Goal: Information Seeking & Learning: Learn about a topic

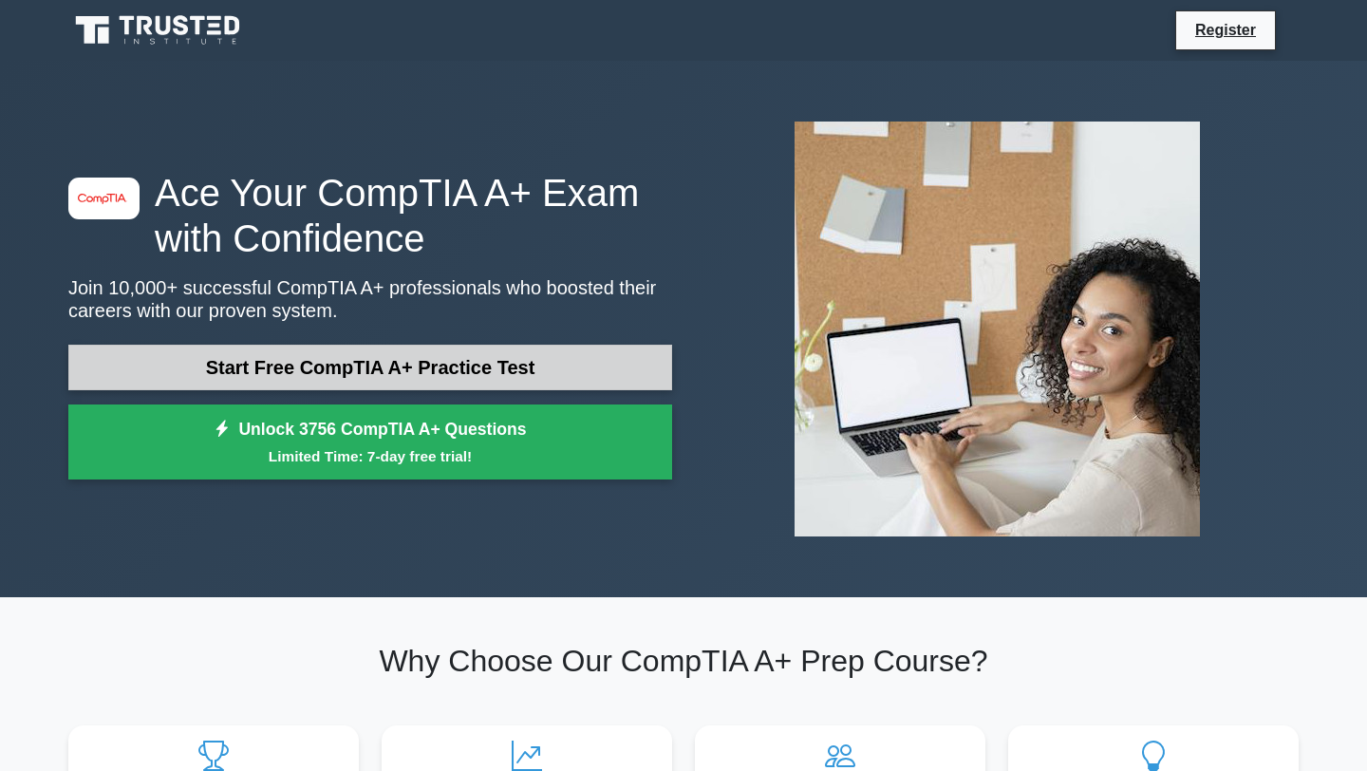
click at [602, 362] on link "Start Free CompTIA A+ Practice Test" at bounding box center [370, 368] width 604 height 46
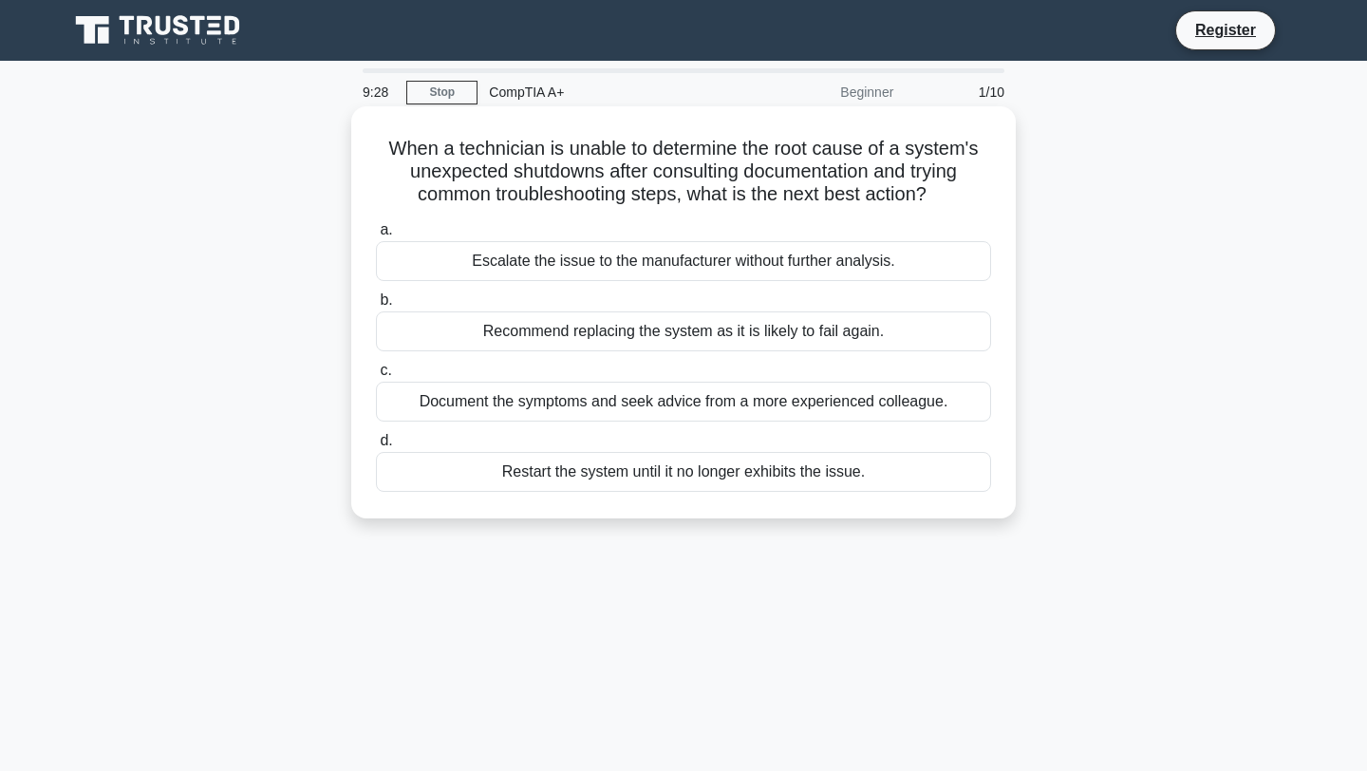
click at [720, 403] on div "Document the symptoms and seek advice from a more experienced colleague." at bounding box center [683, 402] width 615 height 40
click at [376, 377] on input "c. Document the symptoms and seek advice from a more experienced colleague." at bounding box center [376, 371] width 0 height 12
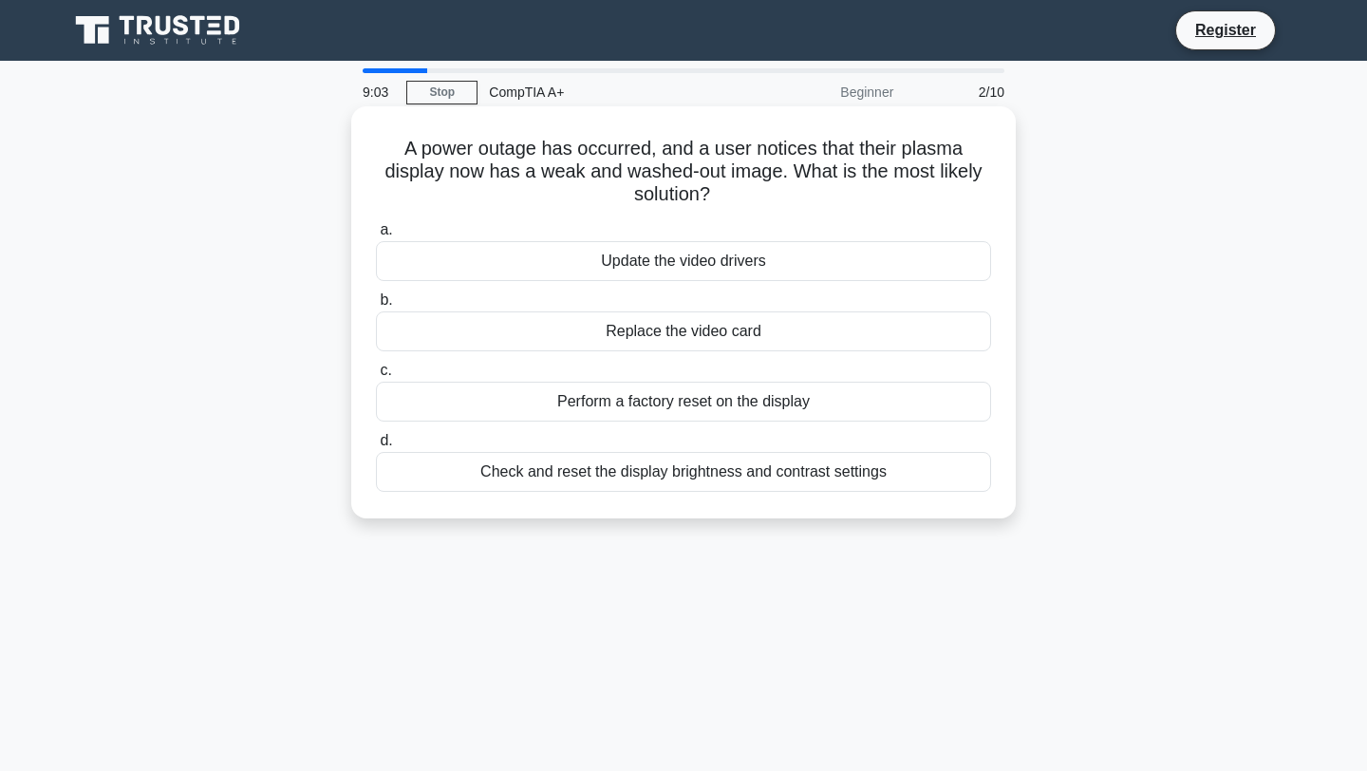
click at [537, 468] on div "Check and reset the display brightness and contrast settings" at bounding box center [683, 472] width 615 height 40
click at [376, 447] on input "d. Check and reset the display brightness and contrast settings" at bounding box center [376, 441] width 0 height 12
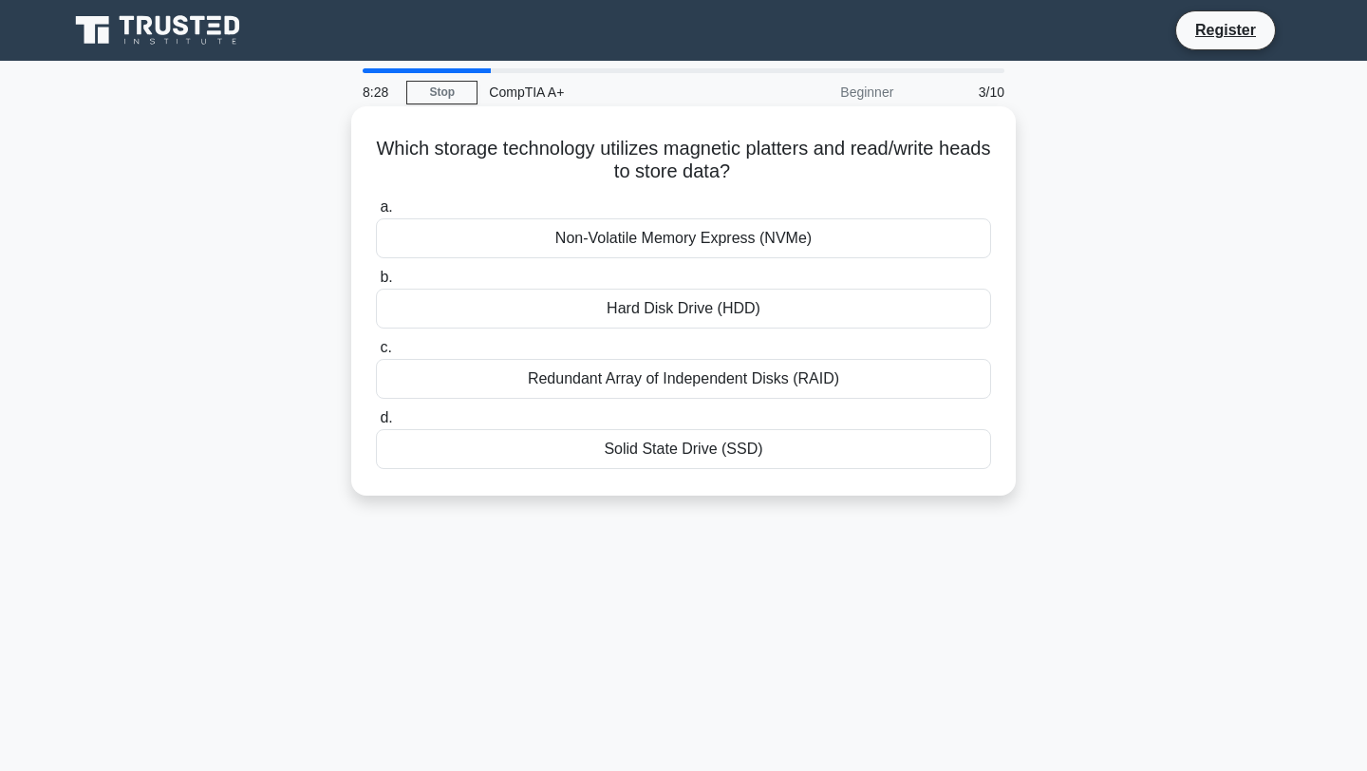
click at [681, 309] on div "Hard Disk Drive (HDD)" at bounding box center [683, 309] width 615 height 40
click at [376, 284] on input "b. Hard Disk Drive (HDD)" at bounding box center [376, 278] width 0 height 12
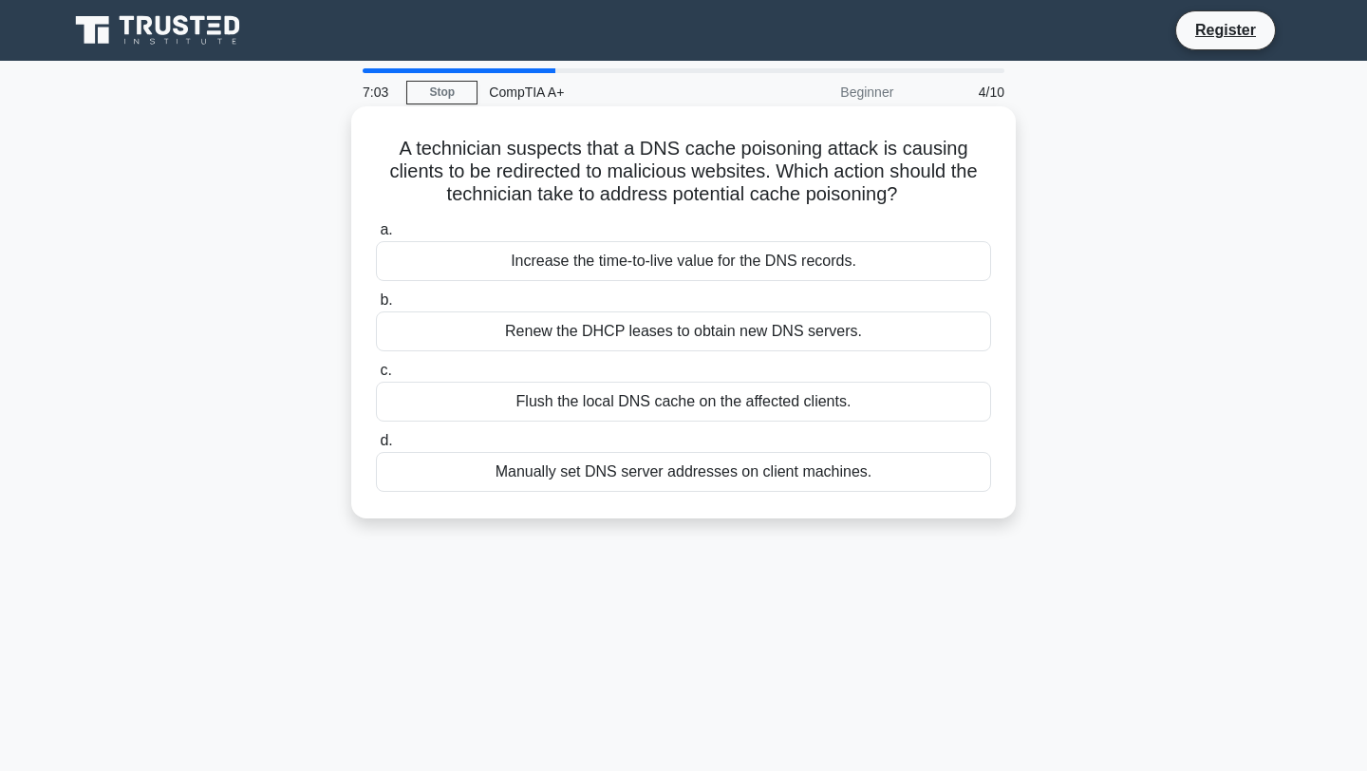
click at [682, 403] on div "Flush the local DNS cache on the affected clients." at bounding box center [683, 402] width 615 height 40
click at [376, 377] on input "c. Flush the local DNS cache on the affected clients." at bounding box center [376, 371] width 0 height 12
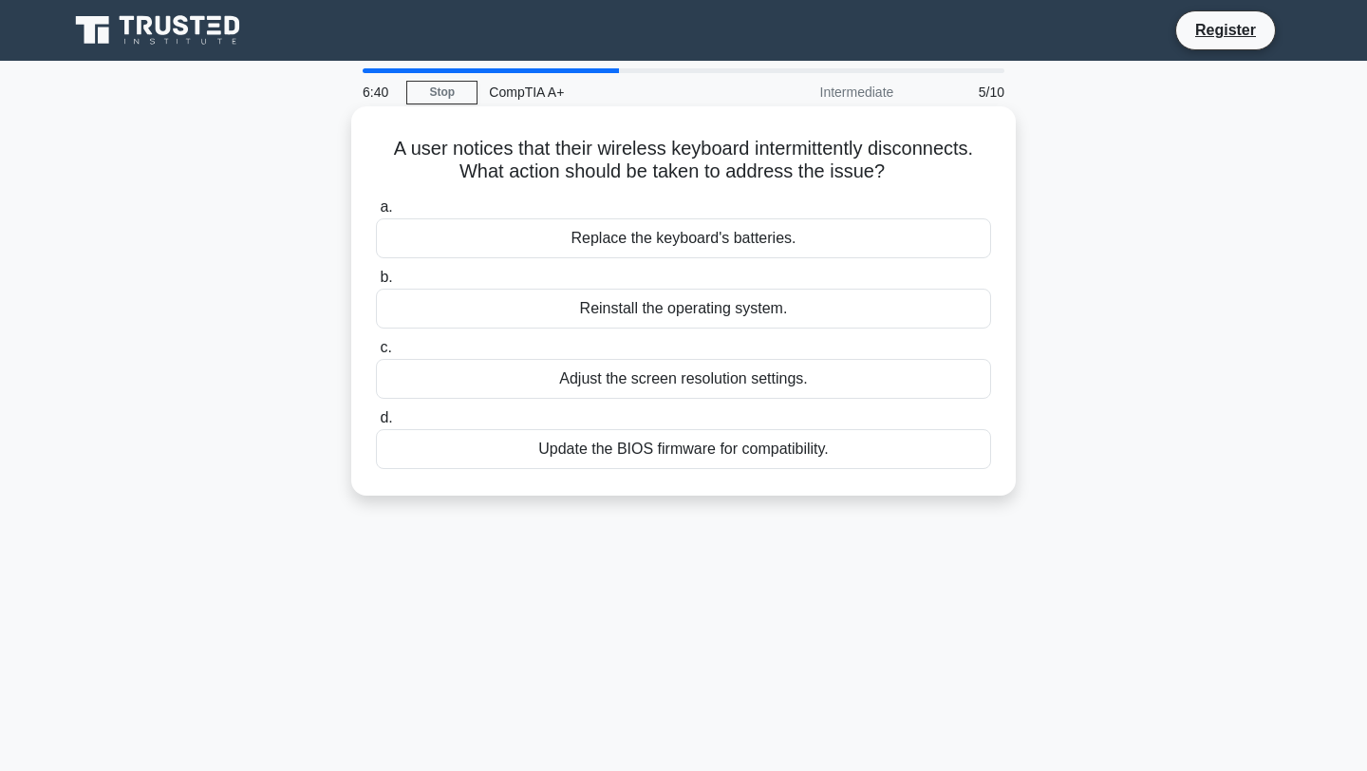
click at [601, 237] on div "Replace the keyboard's batteries." at bounding box center [683, 238] width 615 height 40
click at [376, 214] on input "a. Replace the keyboard's batteries." at bounding box center [376, 207] width 0 height 12
click at [560, 369] on div "Cleaning the laser scanning assembly" at bounding box center [683, 379] width 615 height 40
click at [376, 354] on input "c. Cleaning the laser scanning assembly" at bounding box center [376, 348] width 0 height 12
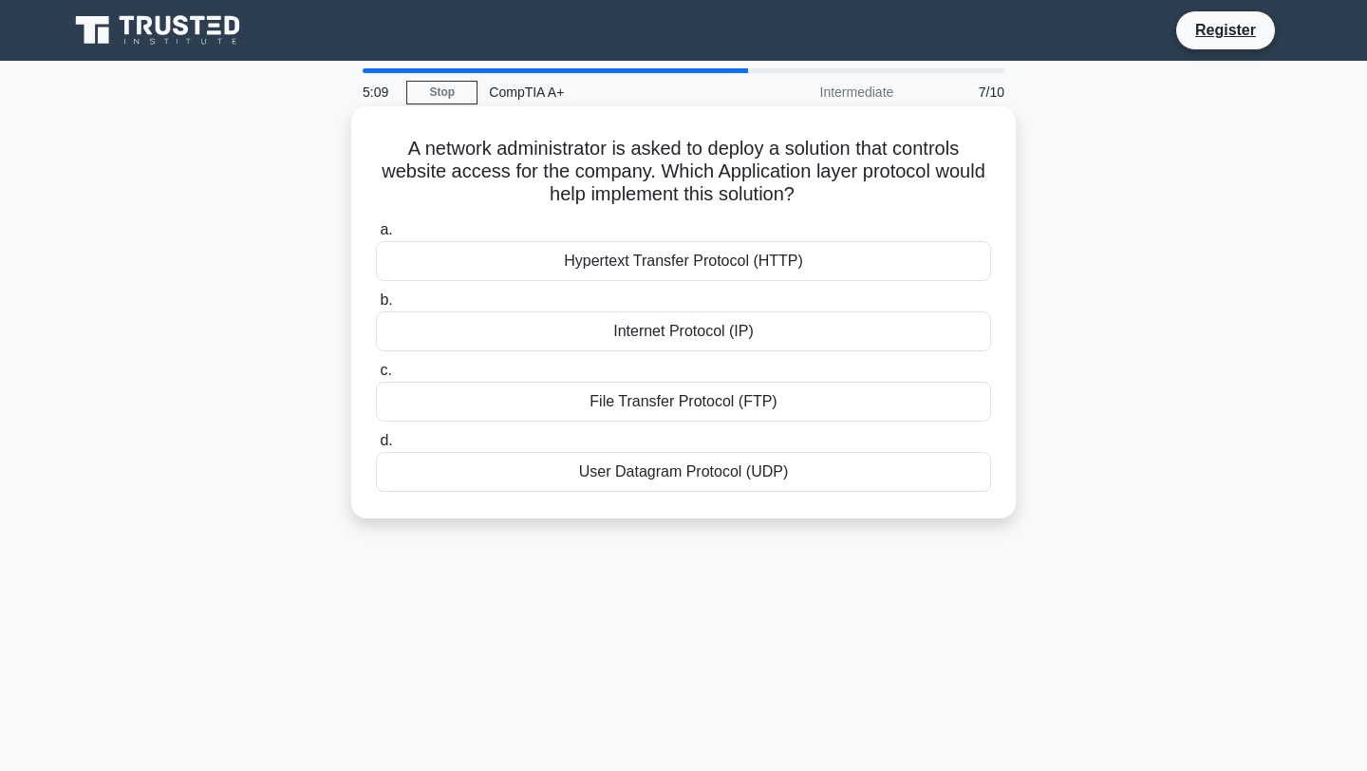
click at [518, 325] on div "Internet Protocol (IP)" at bounding box center [683, 331] width 615 height 40
click at [376, 307] on input "b. Internet Protocol (IP)" at bounding box center [376, 300] width 0 height 12
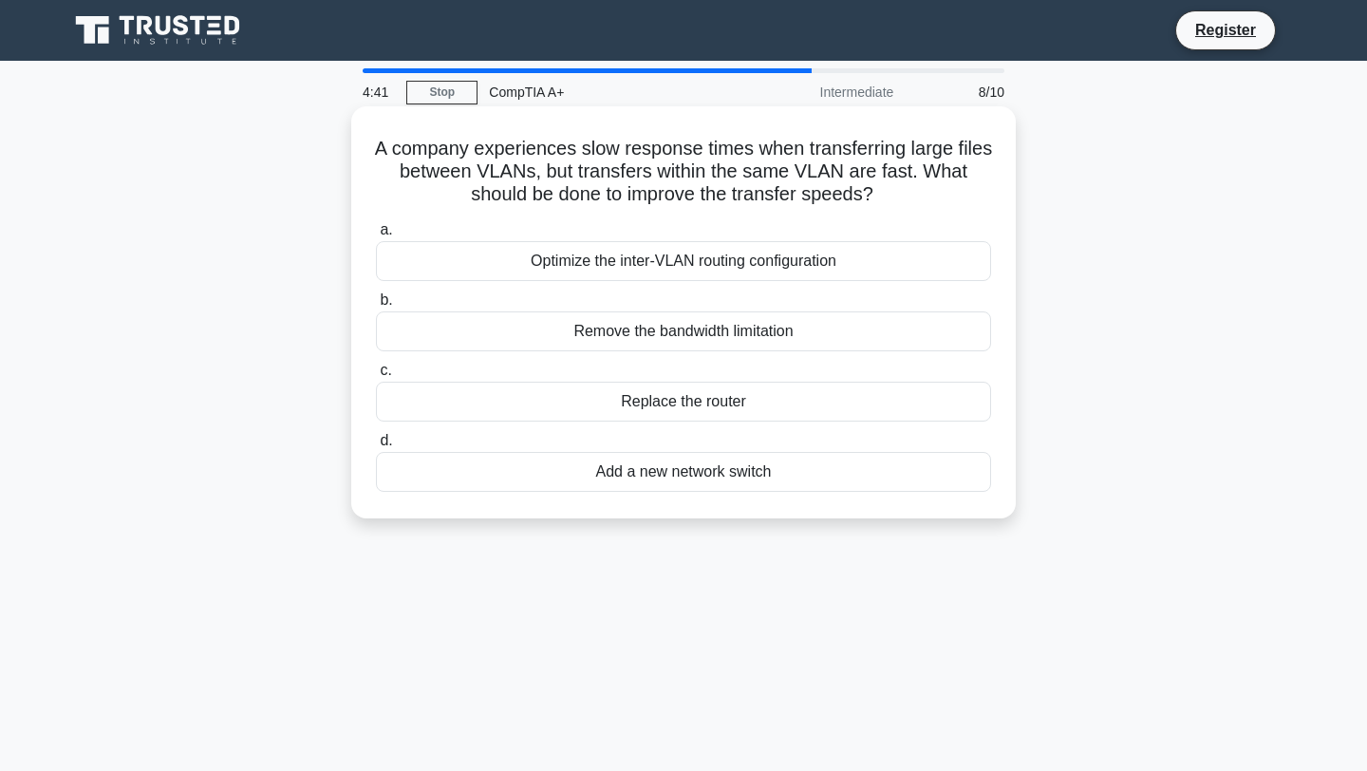
click at [482, 267] on div "Optimize the inter-VLAN routing configuration" at bounding box center [683, 261] width 615 height 40
click at [376, 236] on input "a. Optimize the inter-VLAN routing configuration" at bounding box center [376, 230] width 0 height 12
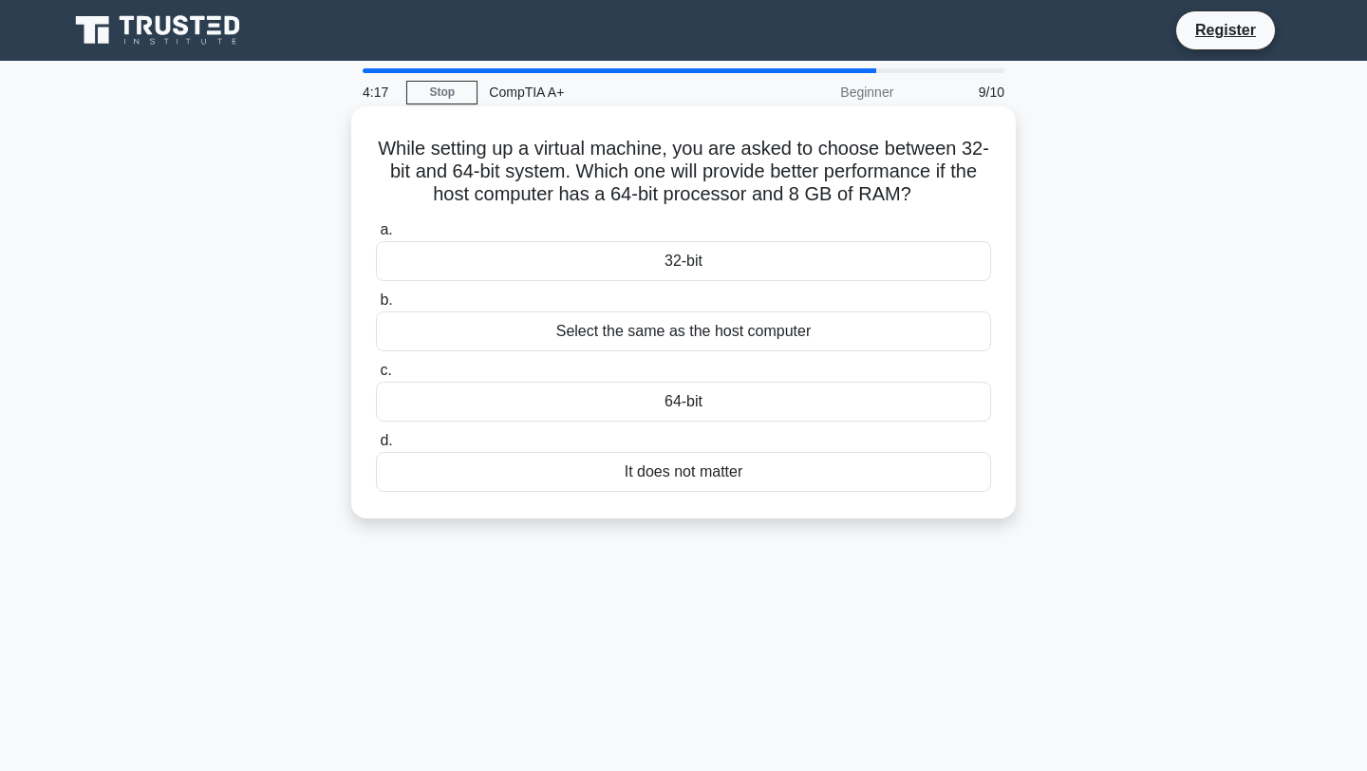
click at [580, 425] on div "a. 32-bit b. Select the same as the host computer c." at bounding box center [684, 355] width 638 height 281
click at [573, 412] on div "64-bit" at bounding box center [683, 402] width 615 height 40
click at [376, 377] on input "c. 64-bit" at bounding box center [376, 371] width 0 height 12
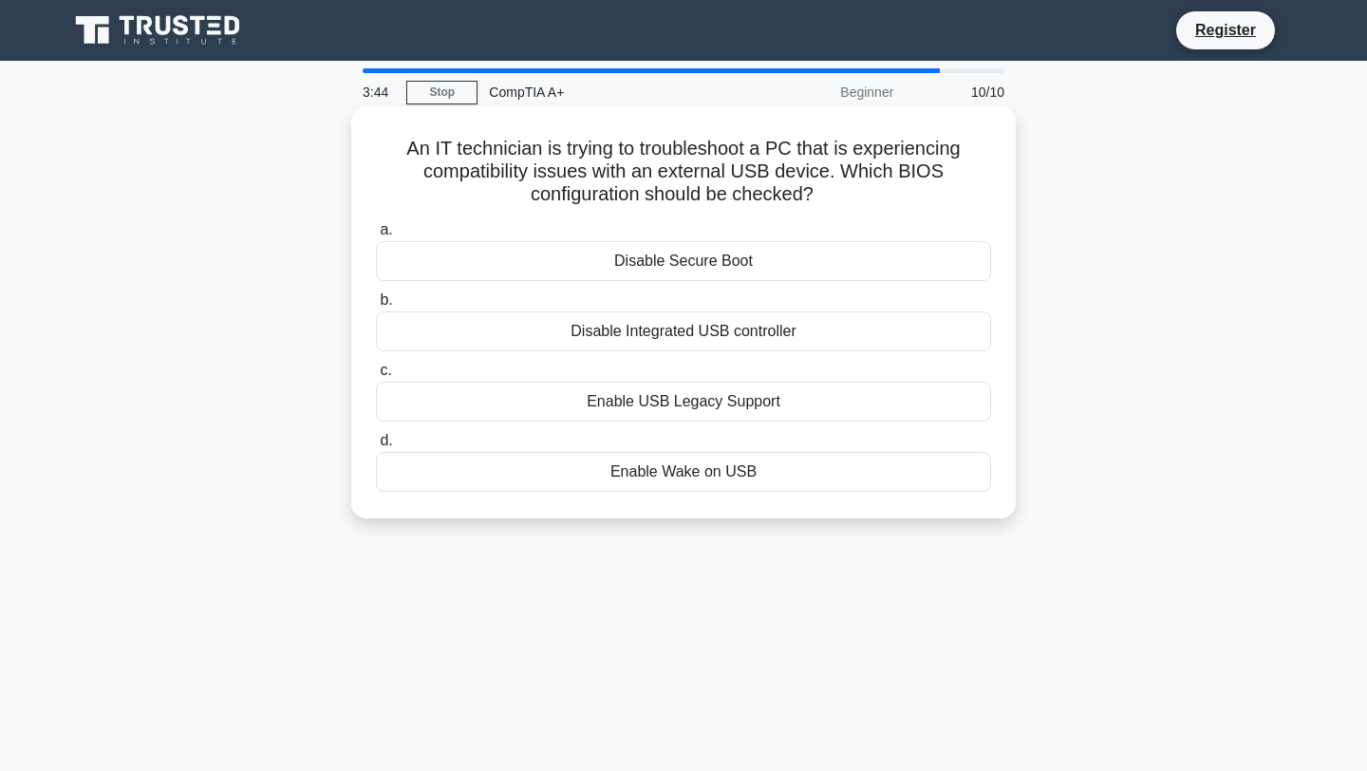
click at [541, 399] on div "Enable USB Legacy Support" at bounding box center [683, 402] width 615 height 40
click at [376, 377] on input "c. Enable USB Legacy Support" at bounding box center [376, 371] width 0 height 12
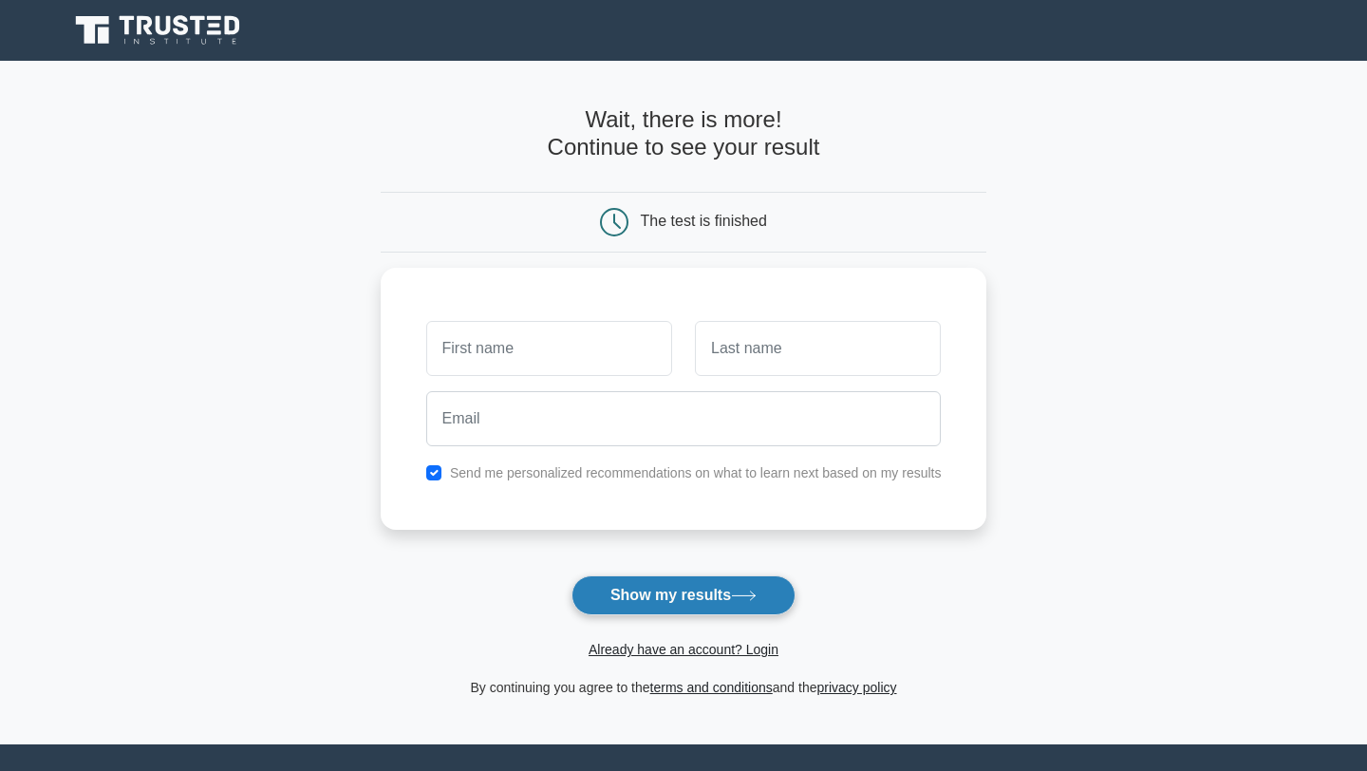
click at [684, 608] on button "Show my results" at bounding box center [684, 595] width 224 height 40
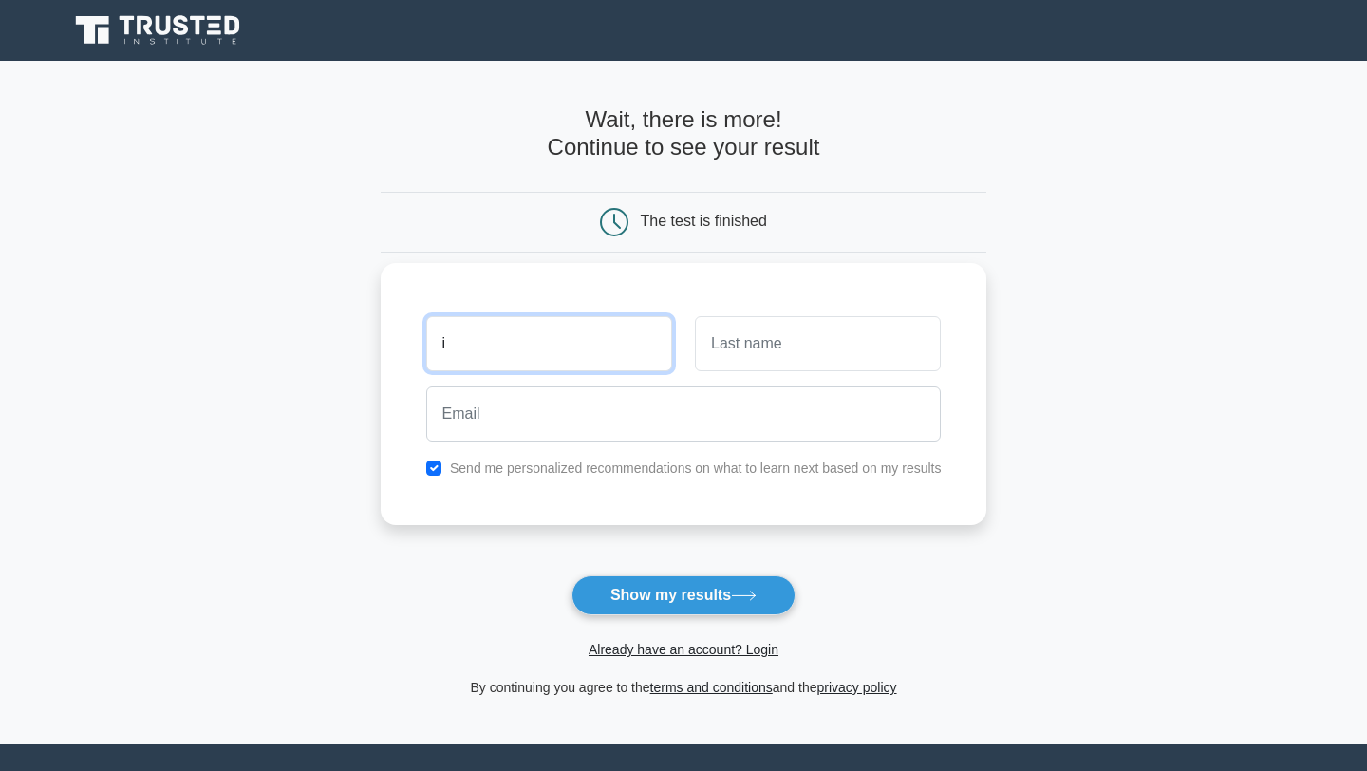
type input "i"
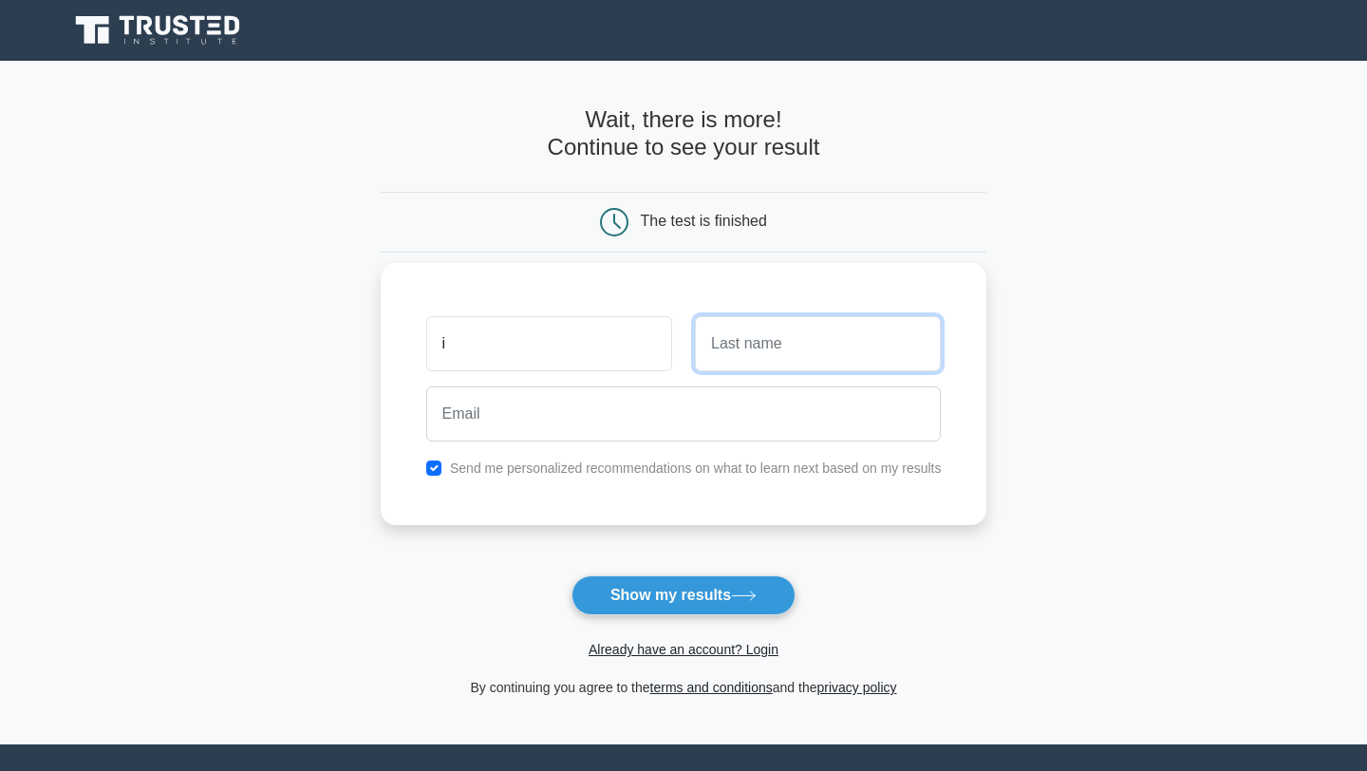
click at [760, 346] on input "text" at bounding box center [818, 343] width 246 height 55
type input "b"
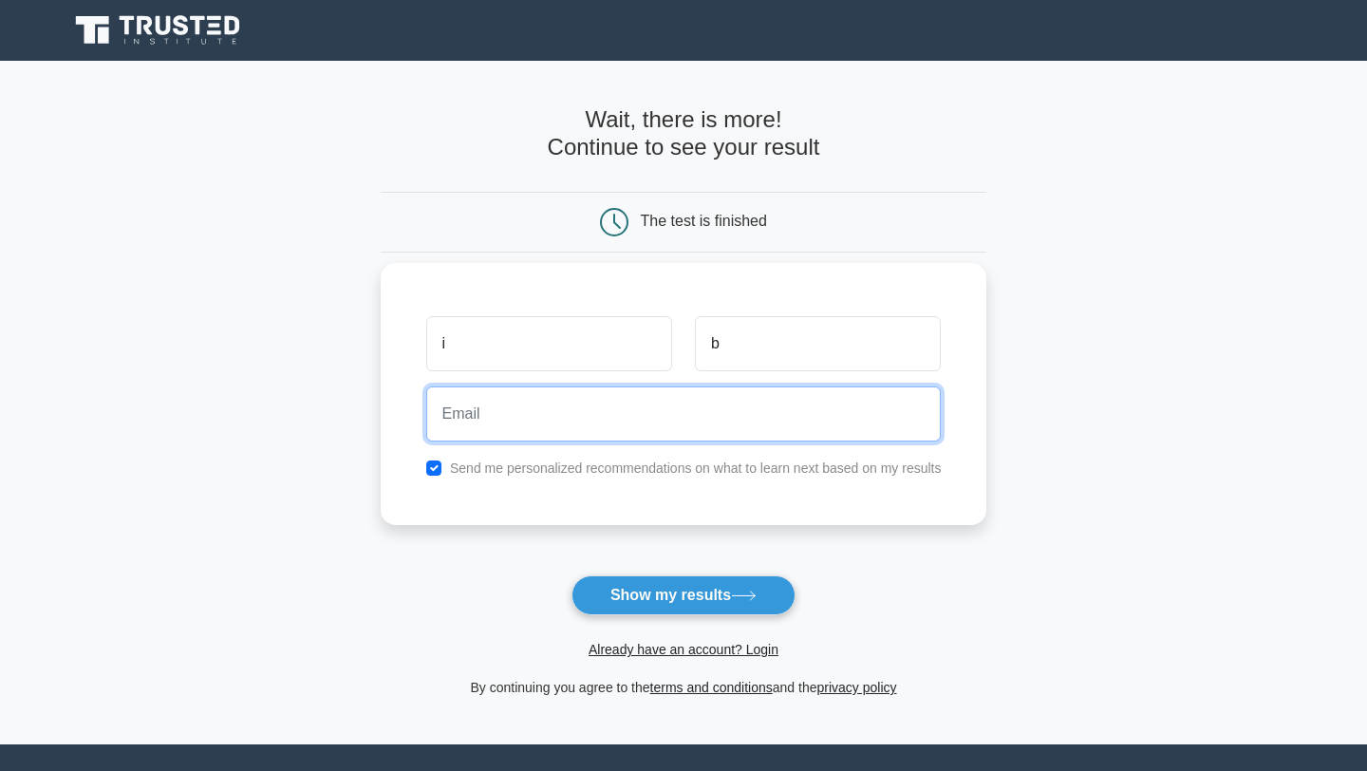
click at [631, 424] on input "email" at bounding box center [684, 413] width 516 height 55
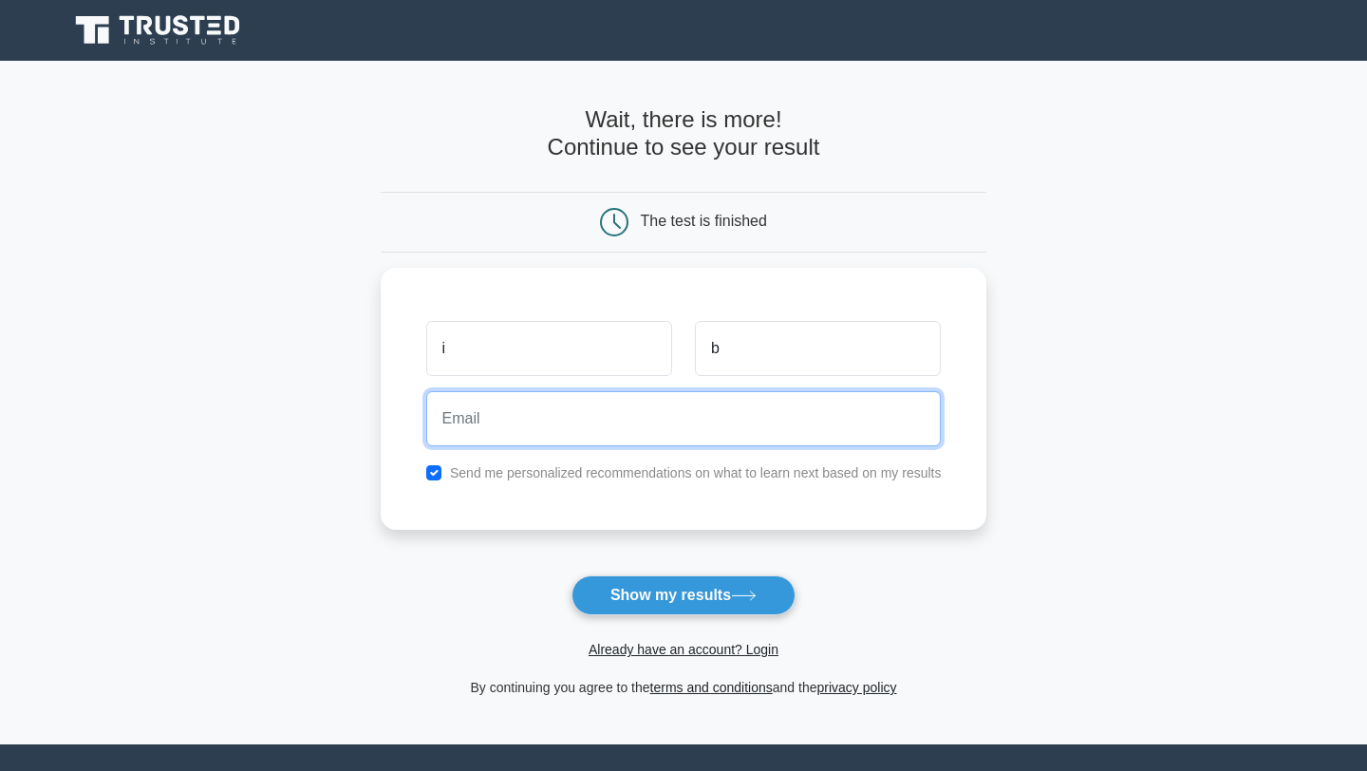
type input "ibrineywarren2@gmail.com"
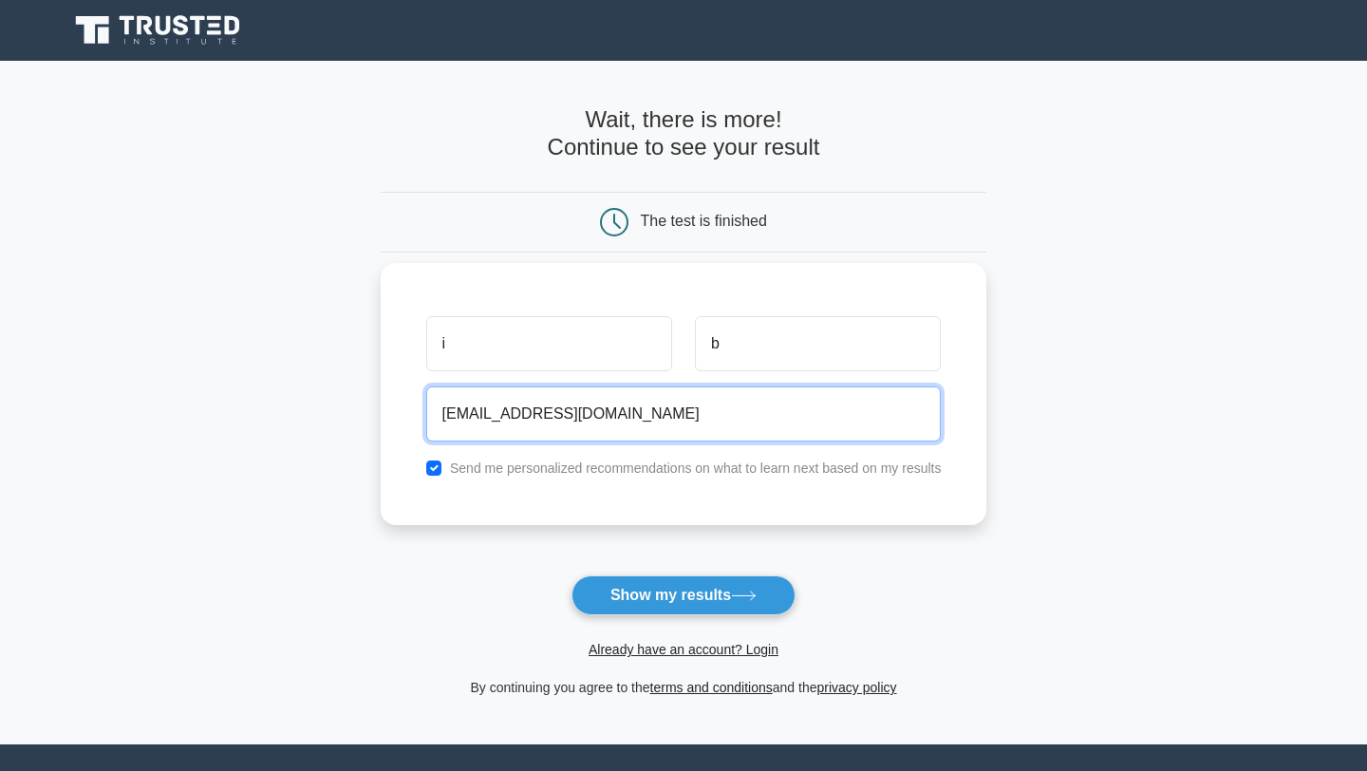
click at [655, 424] on input "ibrineywarren2@gmail.com" at bounding box center [684, 413] width 516 height 55
type input "ibrineyw@gmail.com"
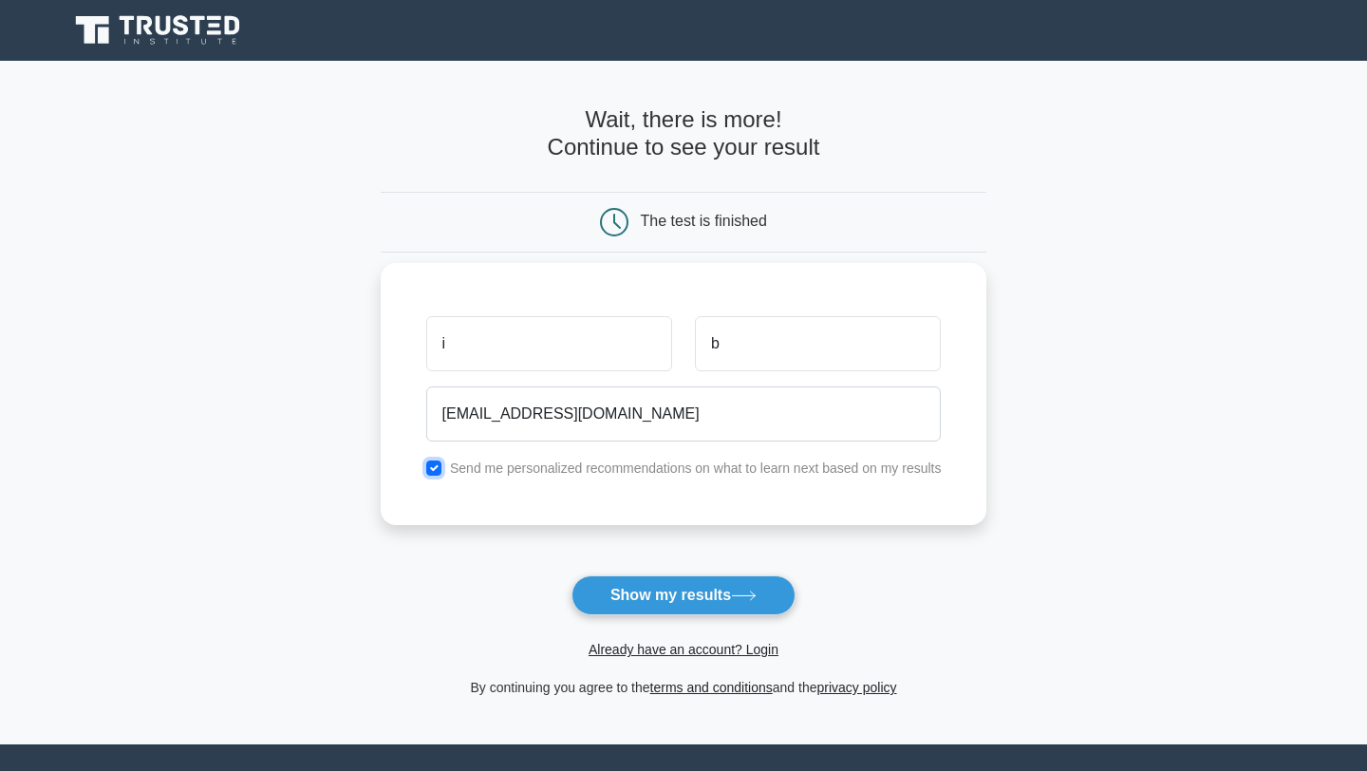
click at [432, 471] on input "checkbox" at bounding box center [433, 467] width 15 height 15
checkbox input "false"
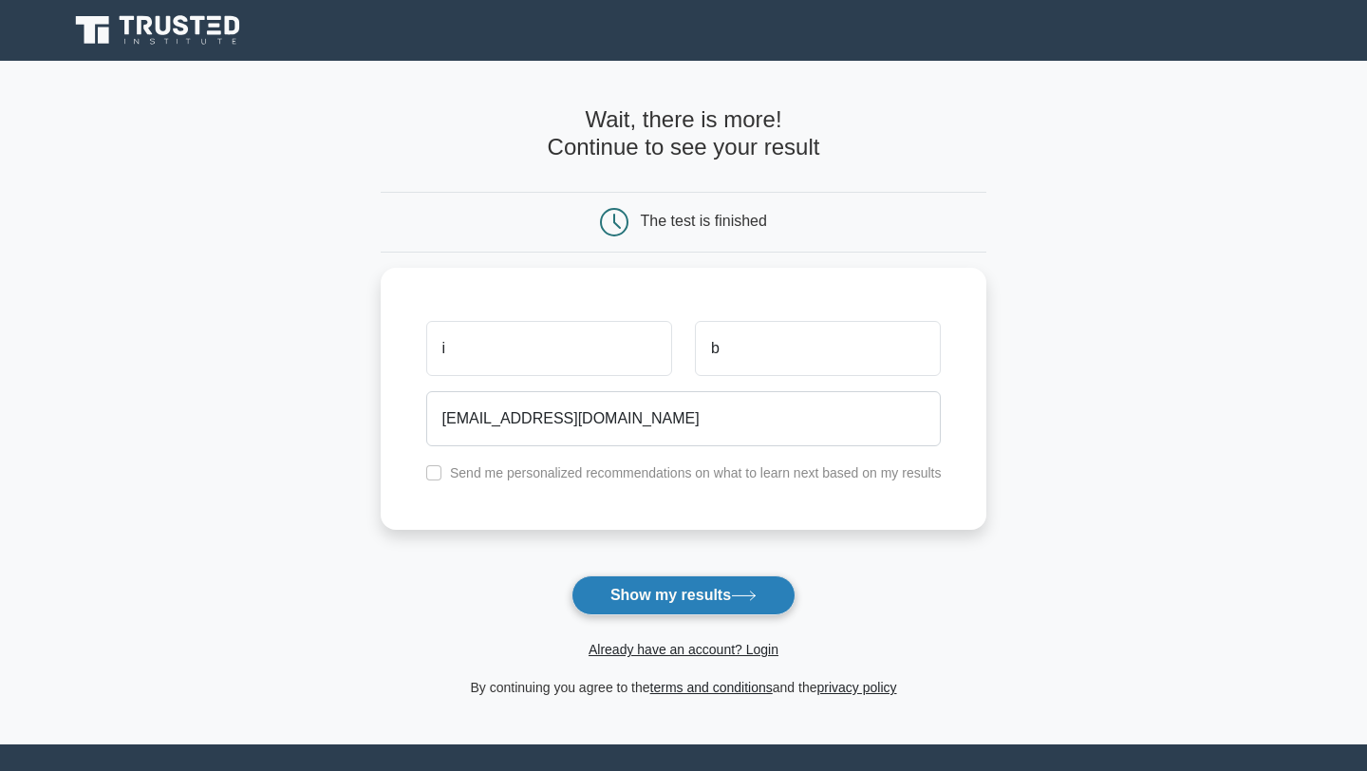
click at [663, 598] on button "Show my results" at bounding box center [684, 595] width 224 height 40
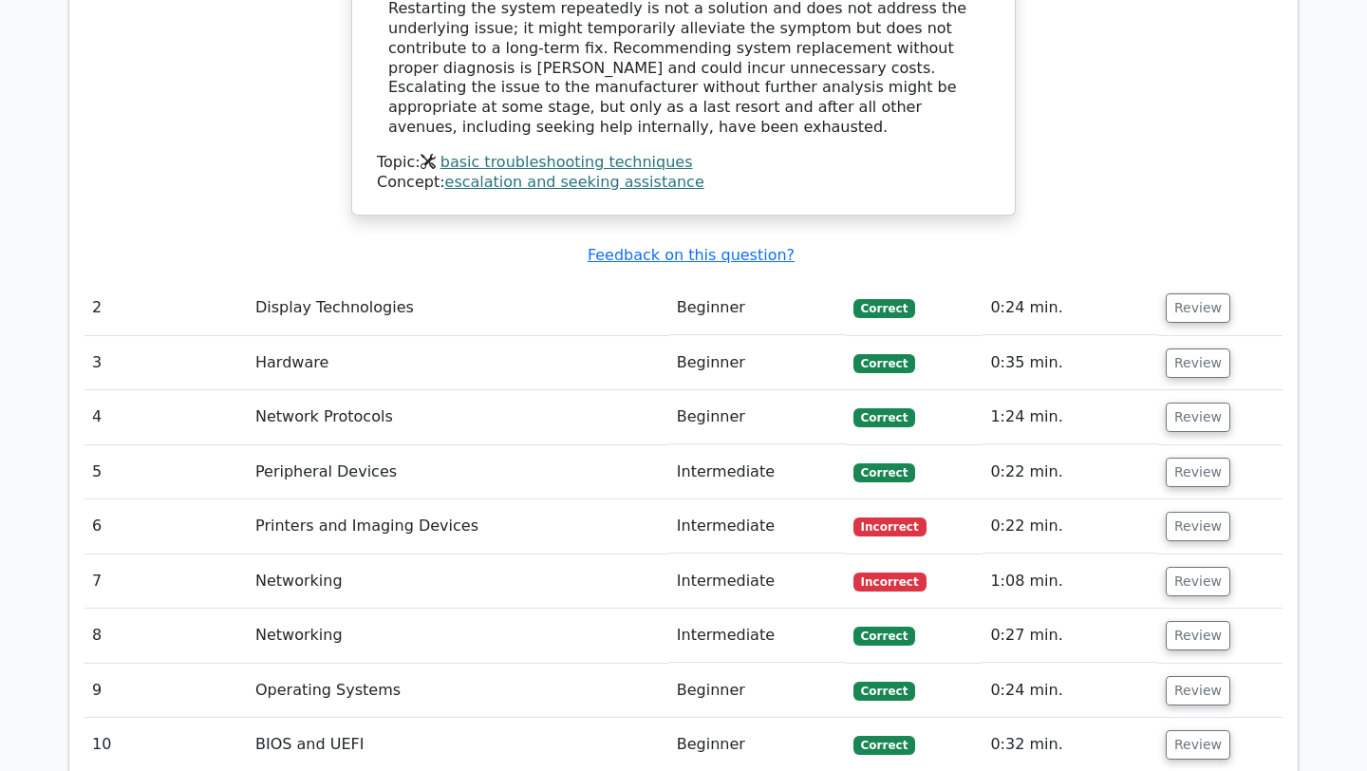
scroll to position [2451, 0]
click at [1195, 511] on button "Review" at bounding box center [1198, 525] width 65 height 29
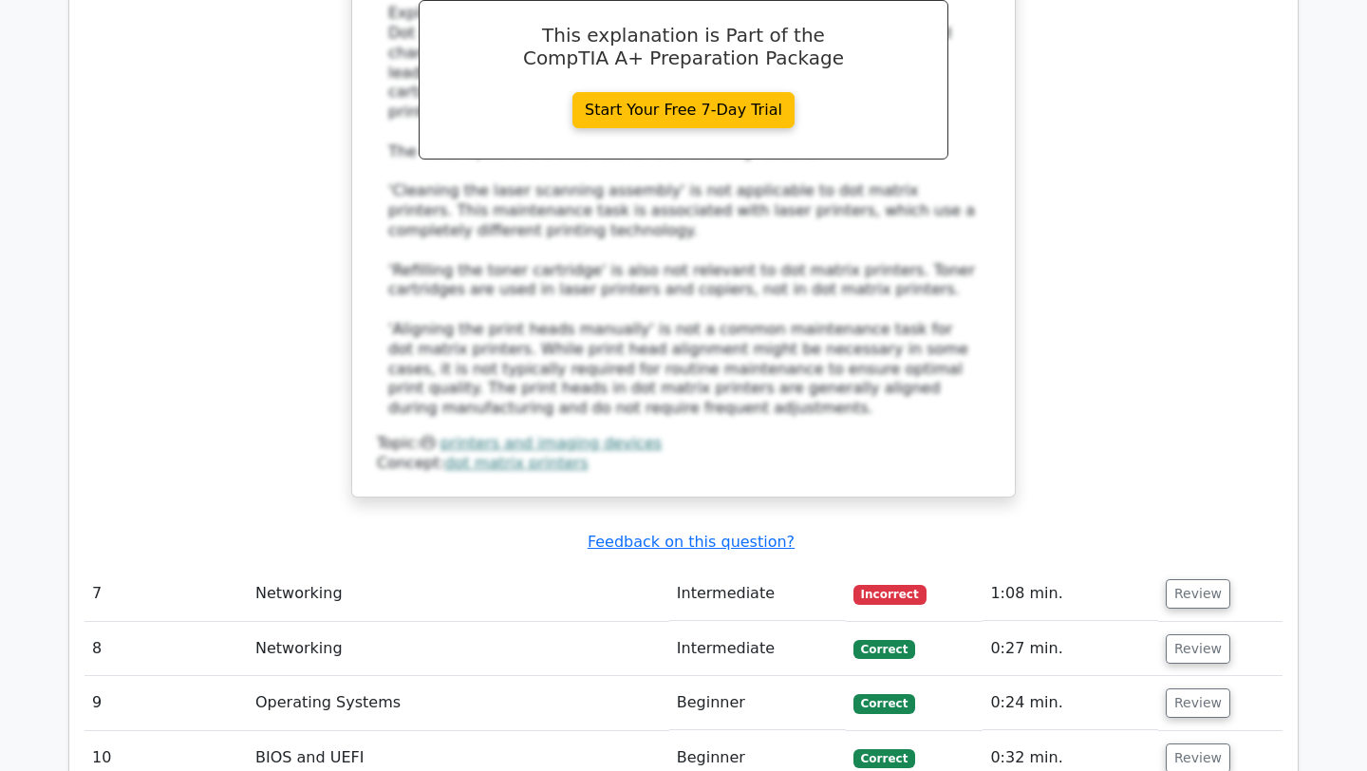
scroll to position [3455, 0]
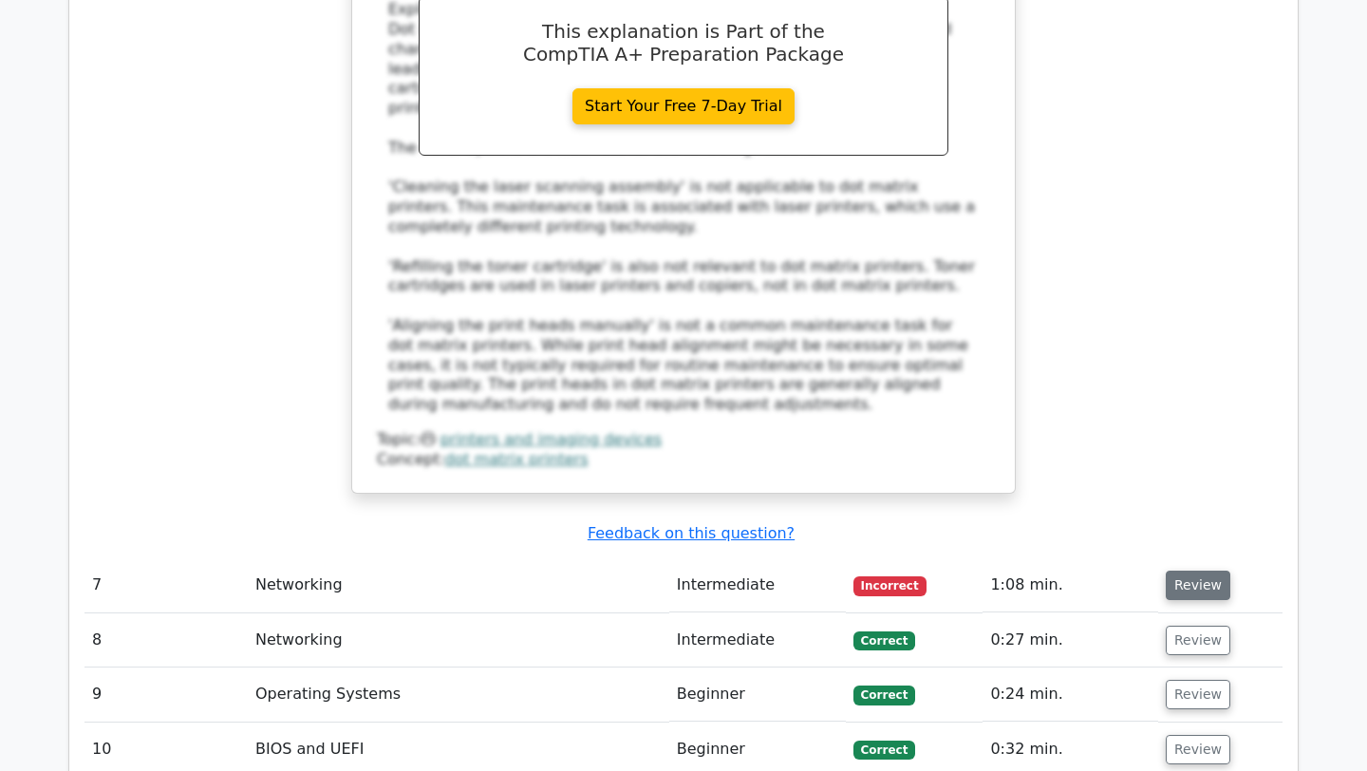
click at [1200, 571] on button "Review" at bounding box center [1198, 585] width 65 height 29
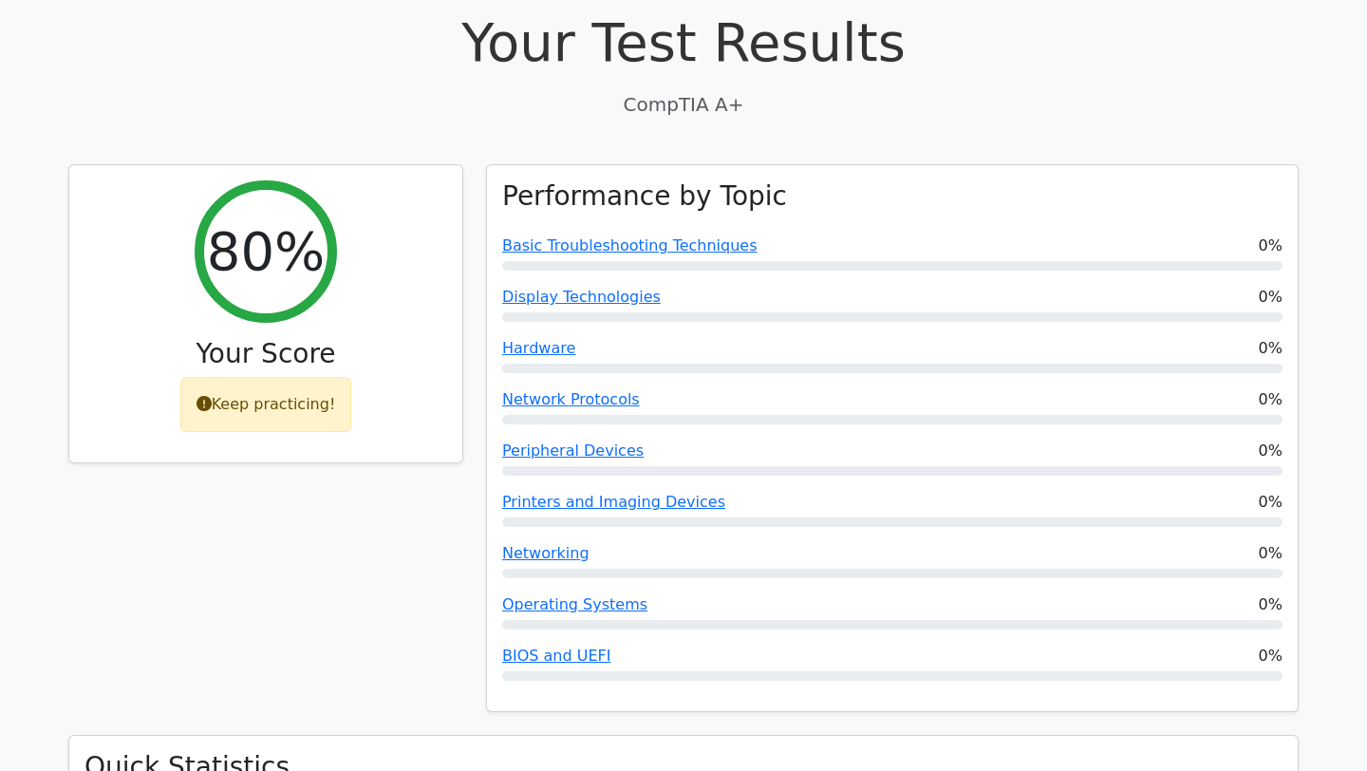
scroll to position [606, 0]
